Goal: Transaction & Acquisition: Purchase product/service

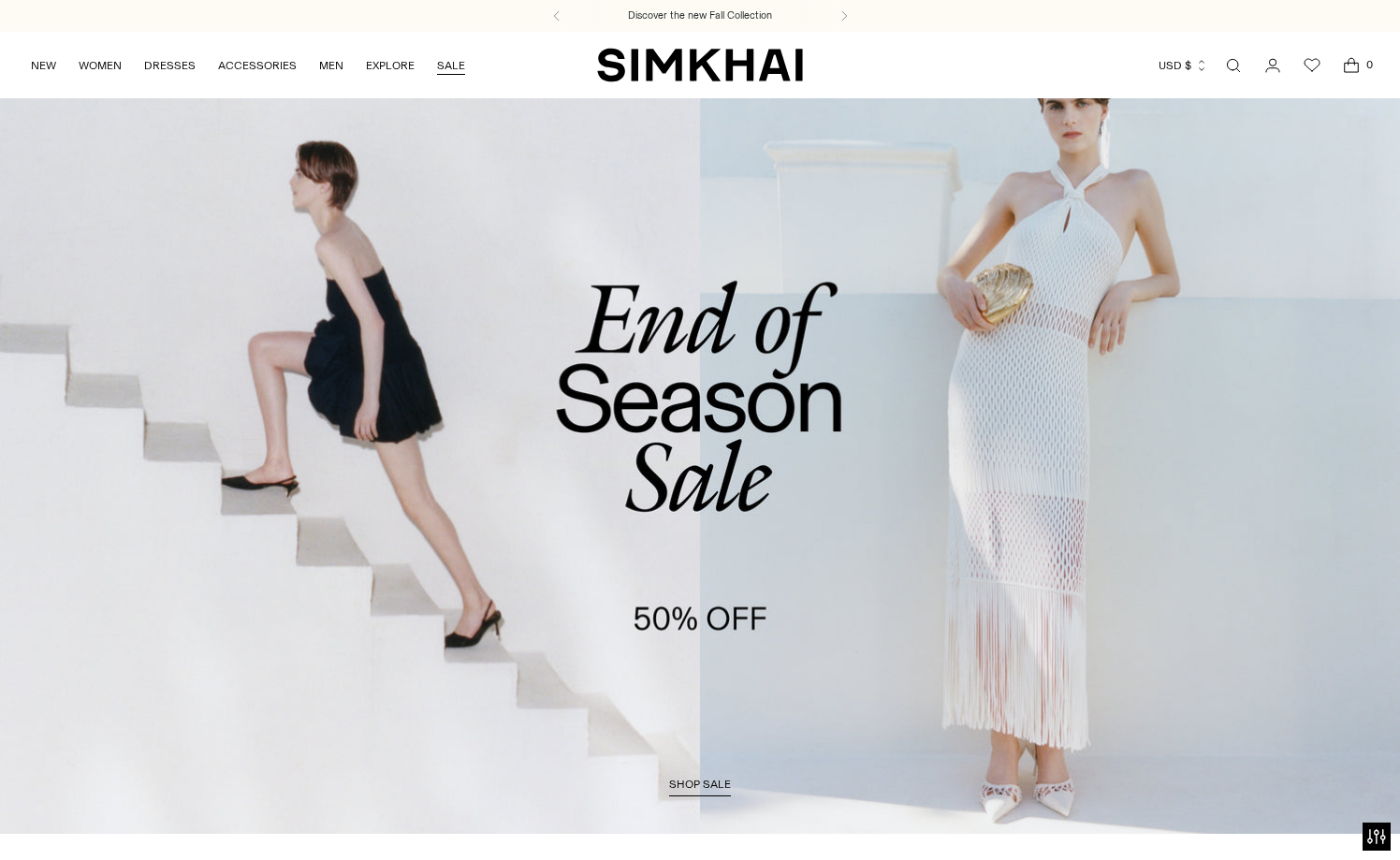
click at [451, 68] on link "SALE" at bounding box center [451, 65] width 29 height 41
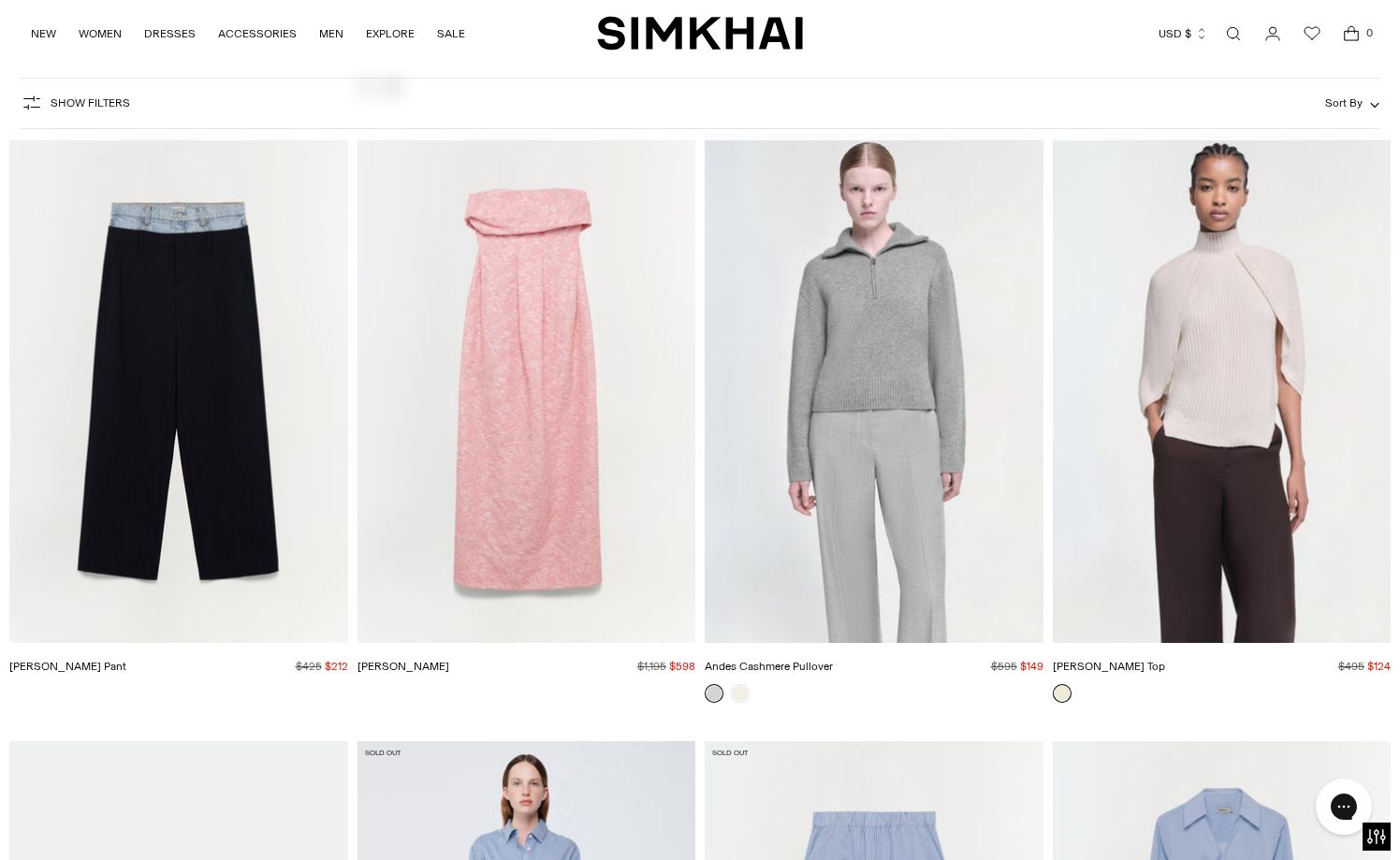
scroll to position [34971, 0]
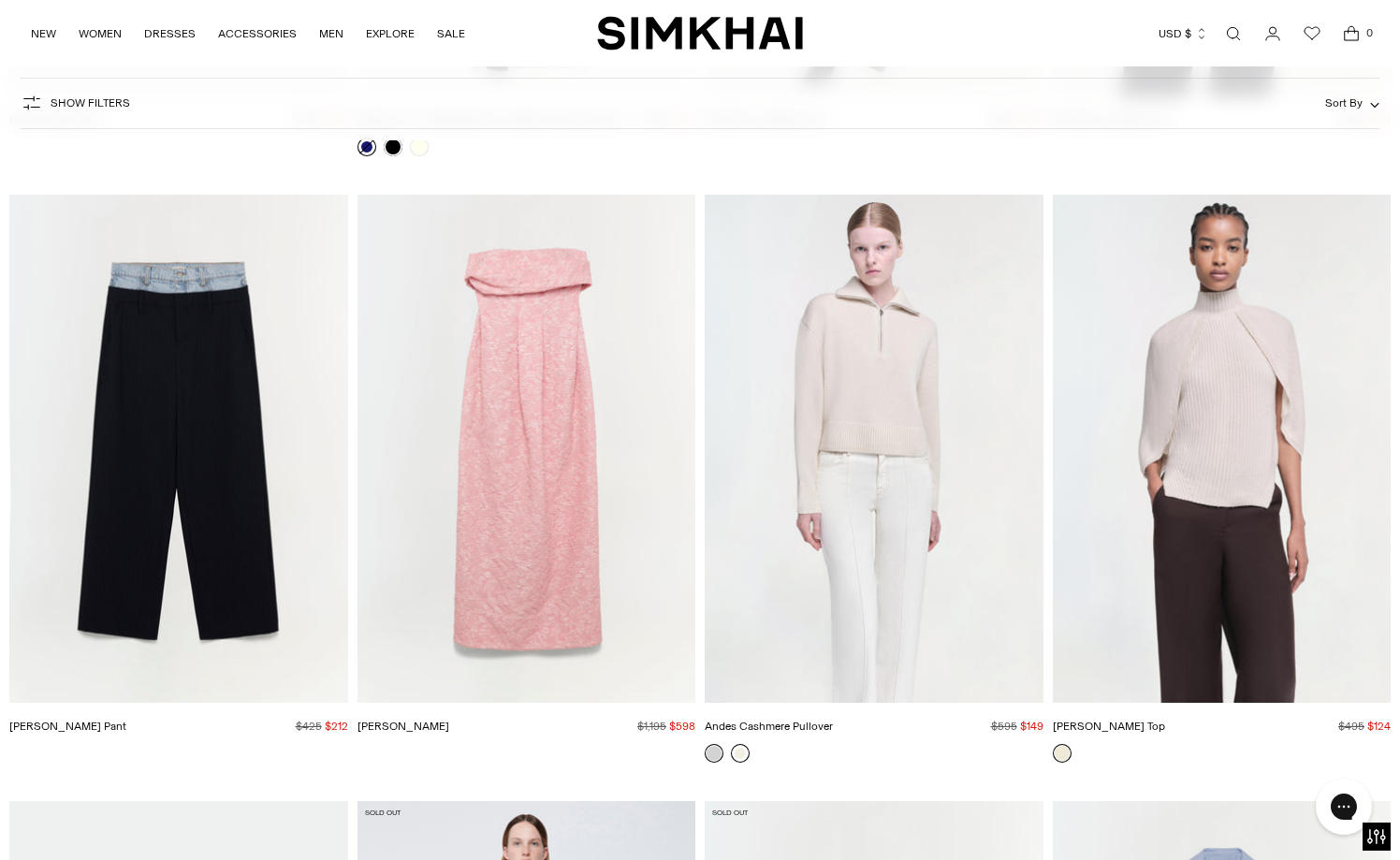
click at [743, 754] on link at bounding box center [740, 754] width 19 height 19
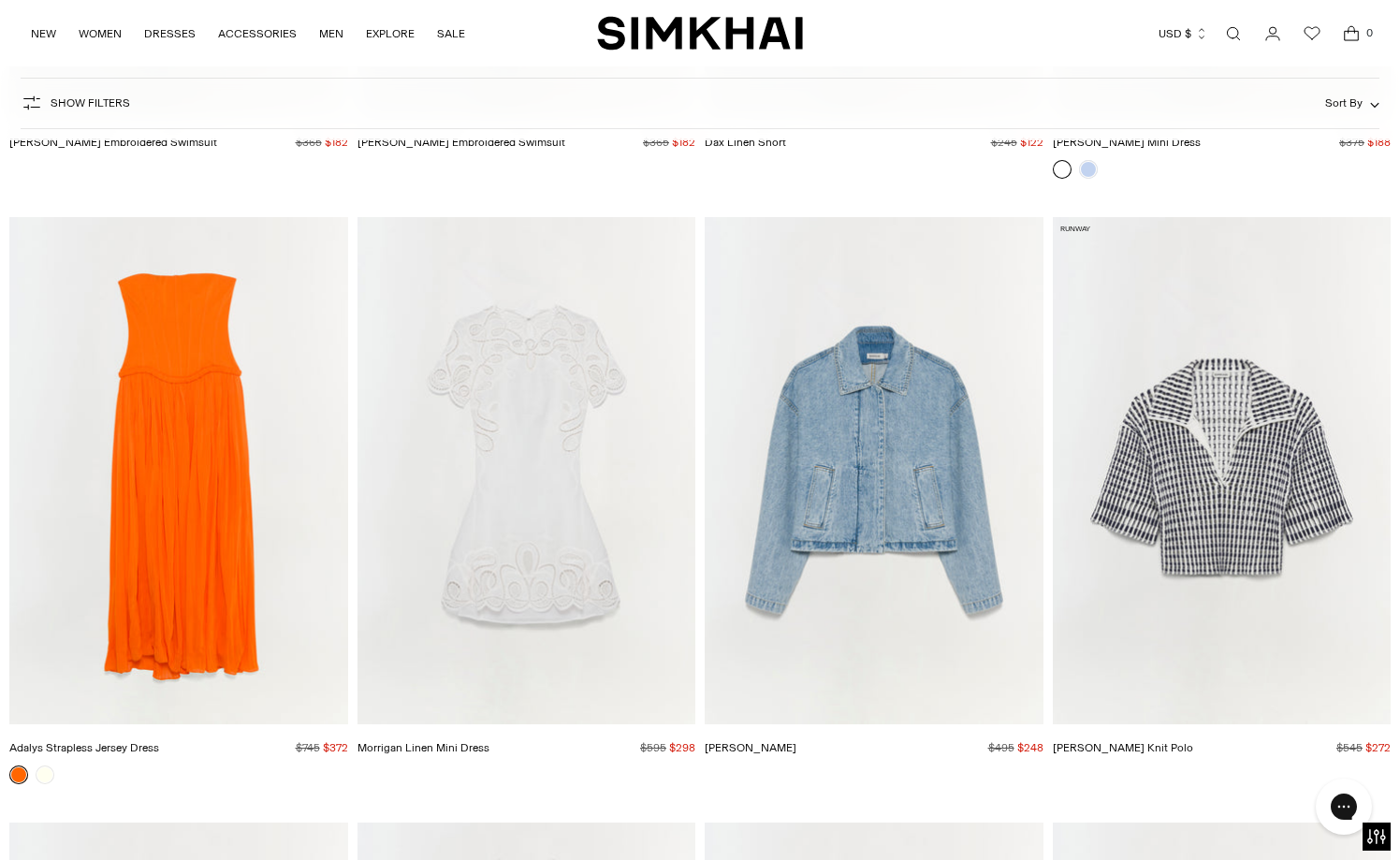
scroll to position [47457, 0]
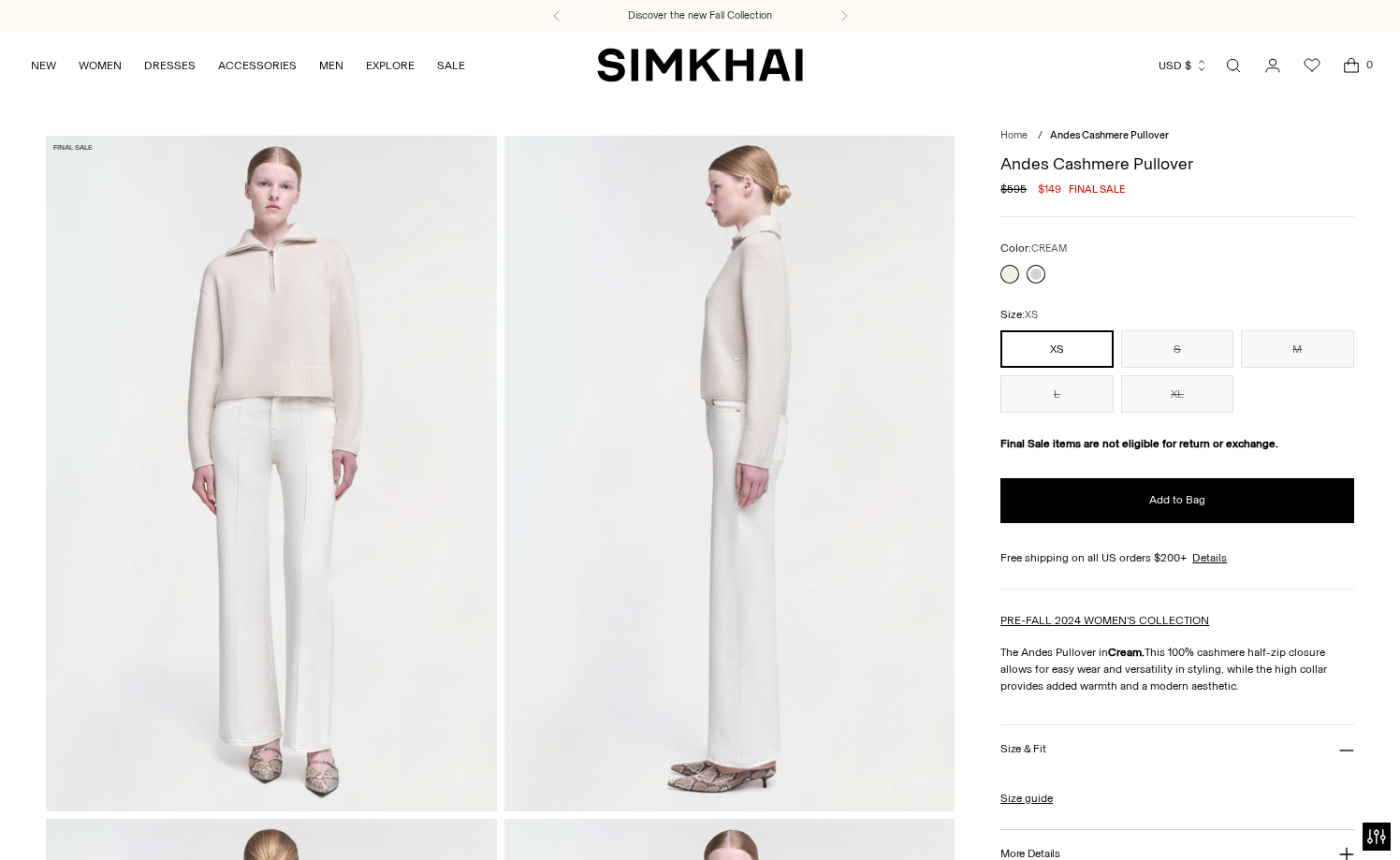
click at [1028, 277] on link at bounding box center [1036, 275] width 19 height 19
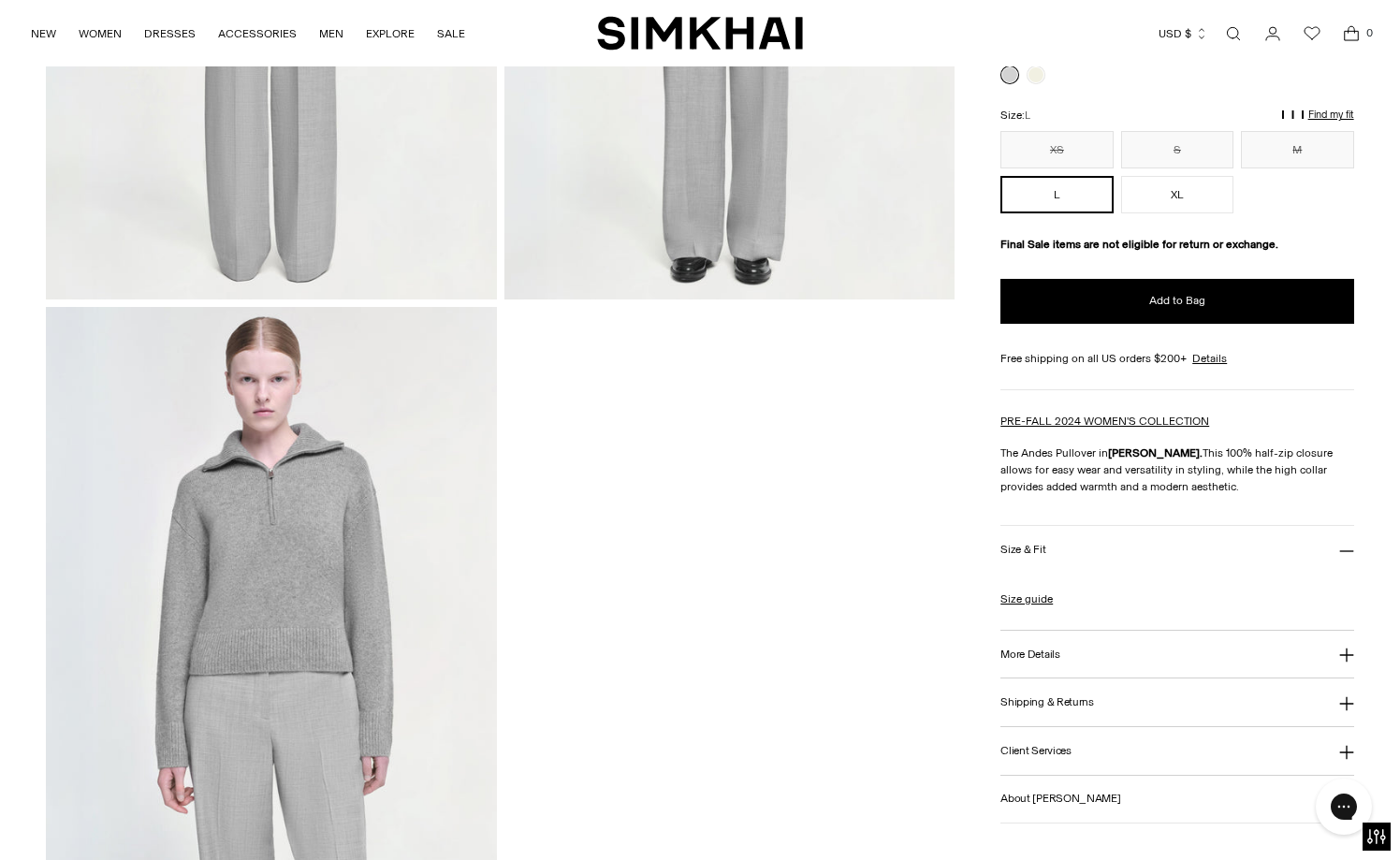
scroll to position [1418, 0]
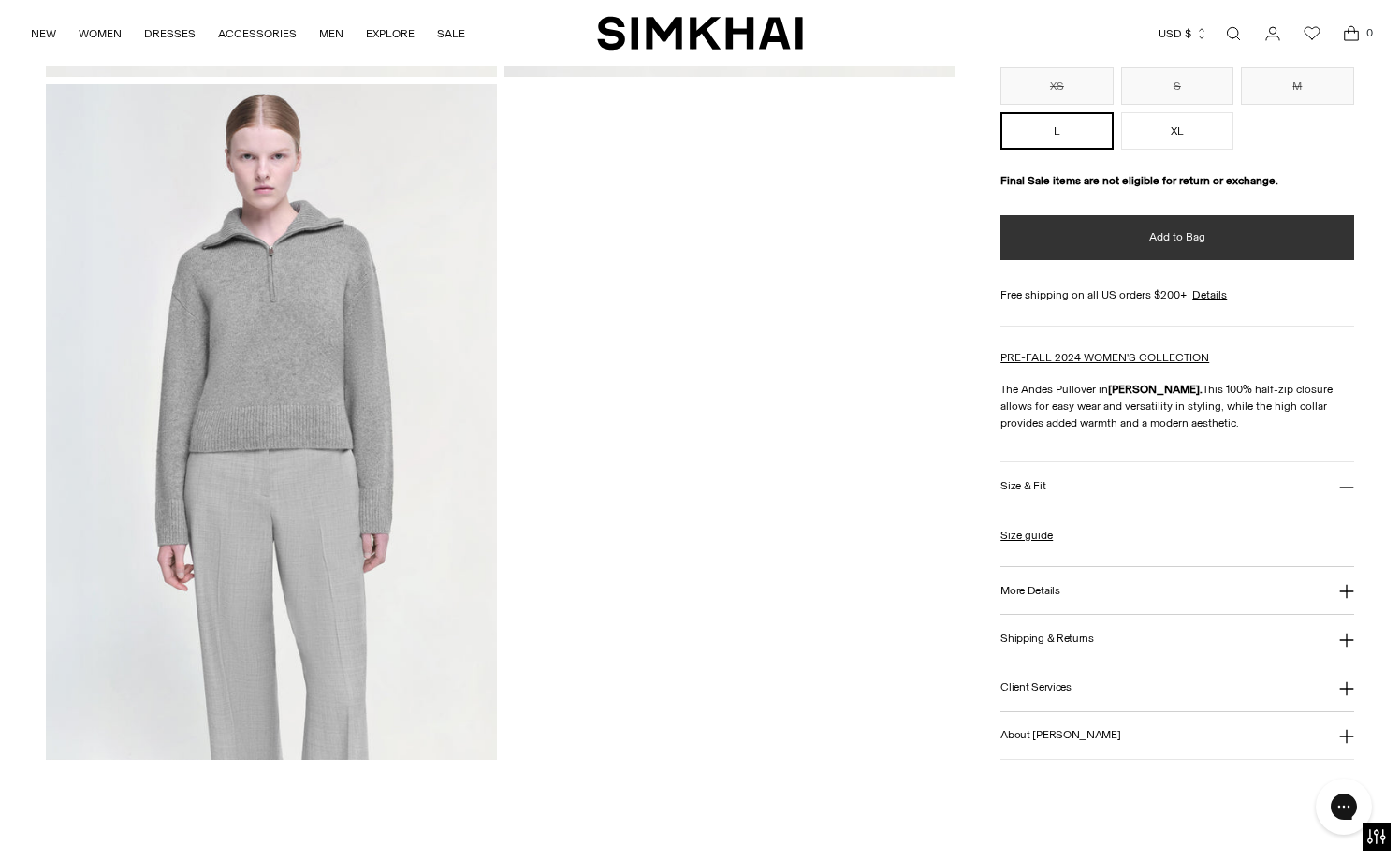
click at [1179, 243] on span "Add to Bag" at bounding box center [1177, 237] width 56 height 16
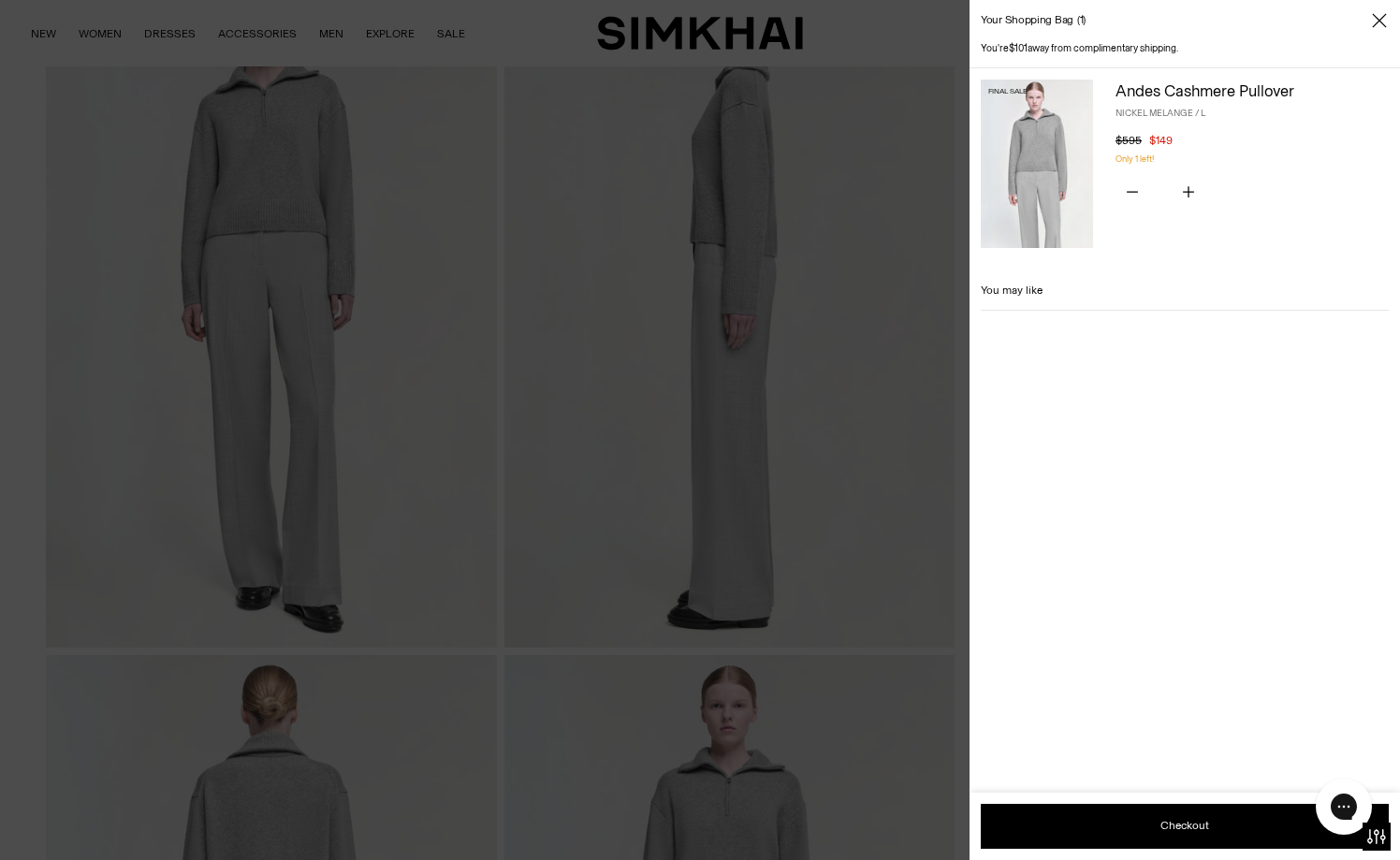
scroll to position [82, 0]
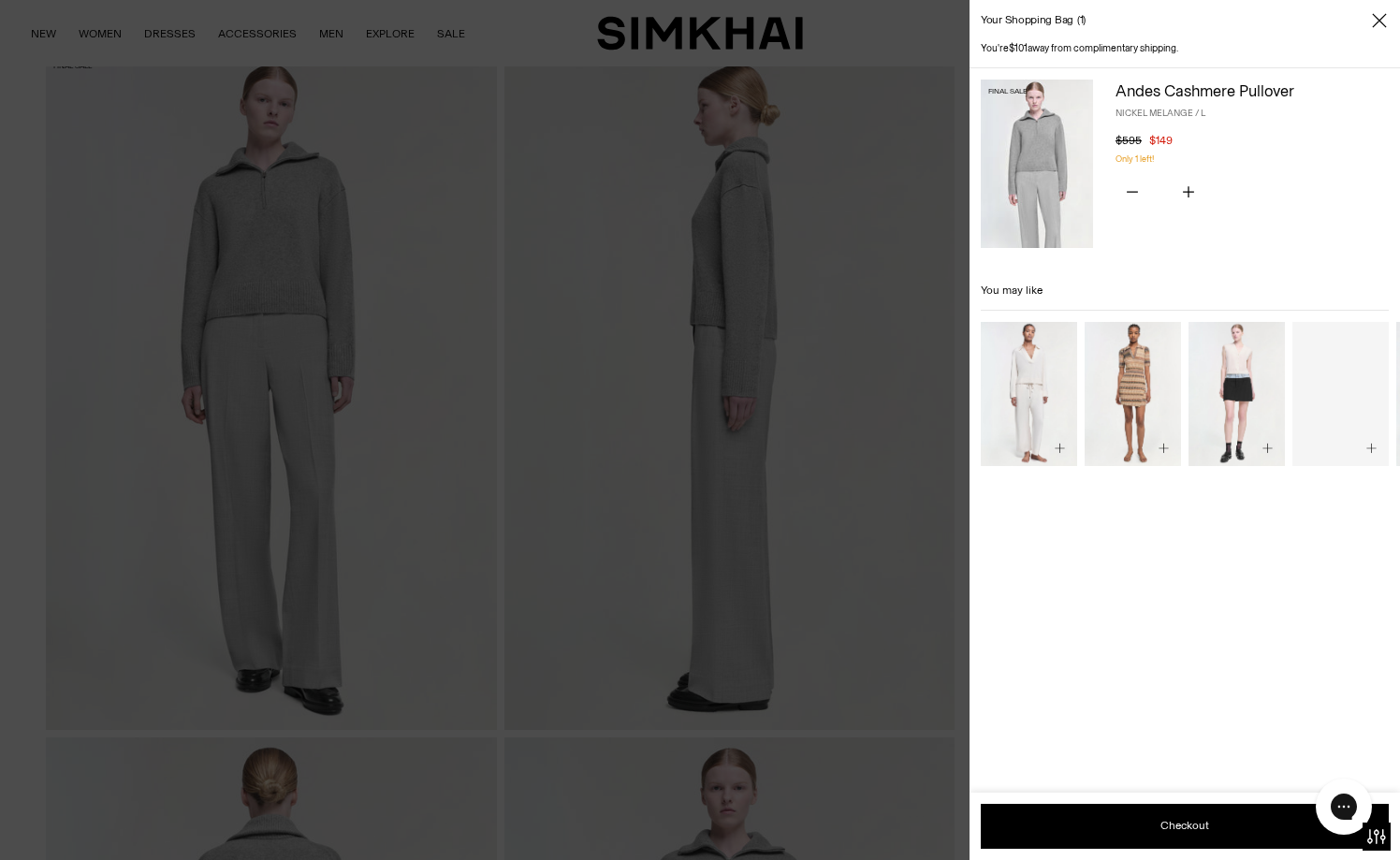
click at [828, 219] on div at bounding box center [700, 430] width 1400 height 860
